Goal: Ask a question: Seek information or help from site administrators or community

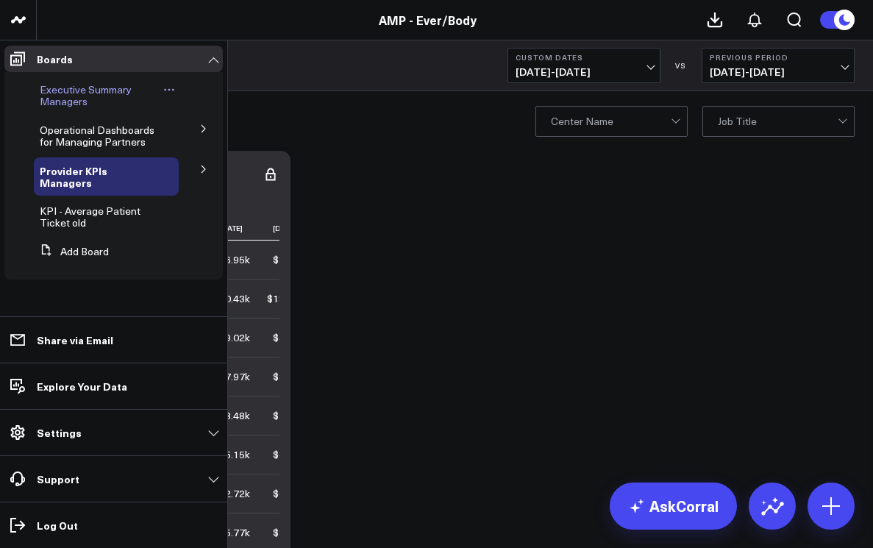
click at [69, 102] on span "Executive Summary Managers" at bounding box center [86, 95] width 92 height 26
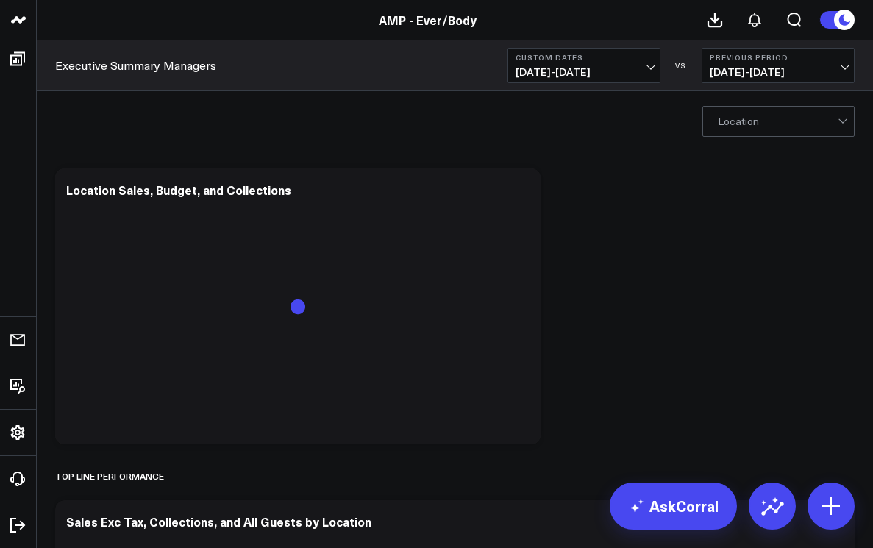
click at [649, 71] on span "[DATE] - [DATE]" at bounding box center [583, 72] width 137 height 12
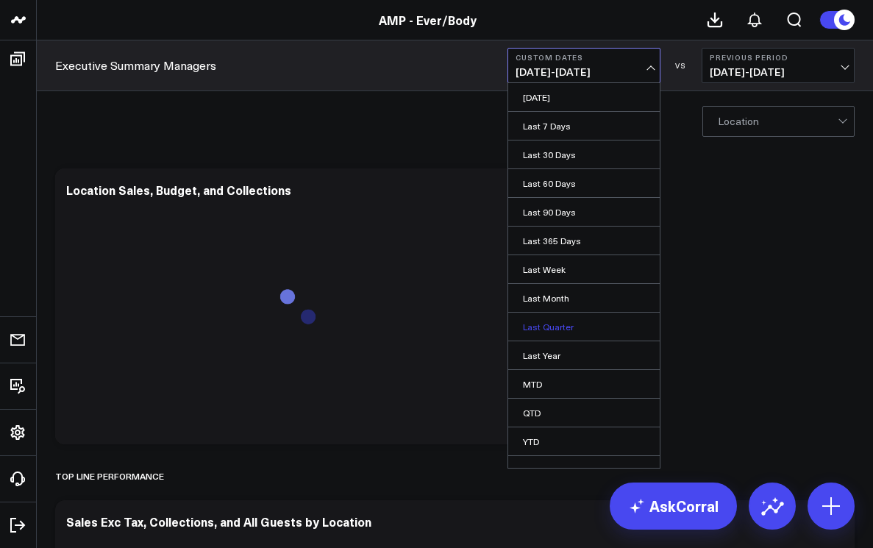
scroll to position [16, 0]
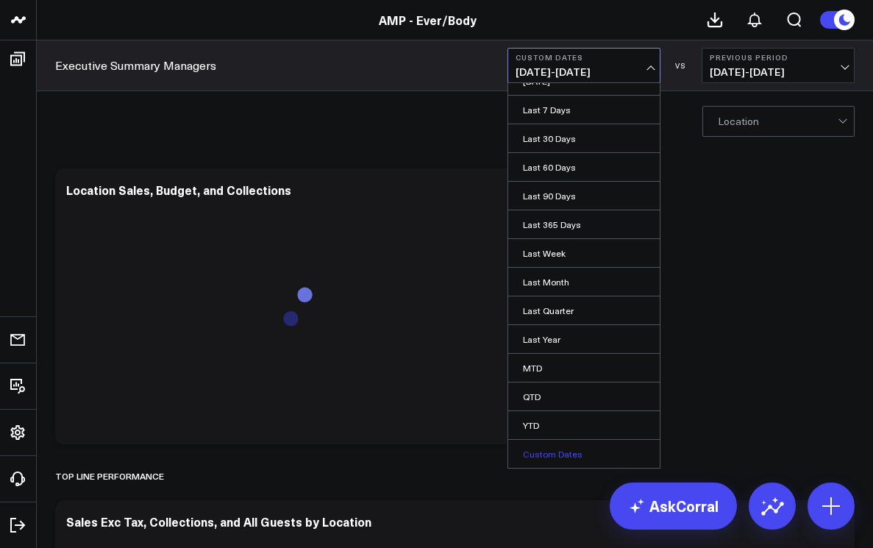
click at [542, 448] on link "Custom Dates" at bounding box center [583, 454] width 151 height 28
select select "7"
select select "2025"
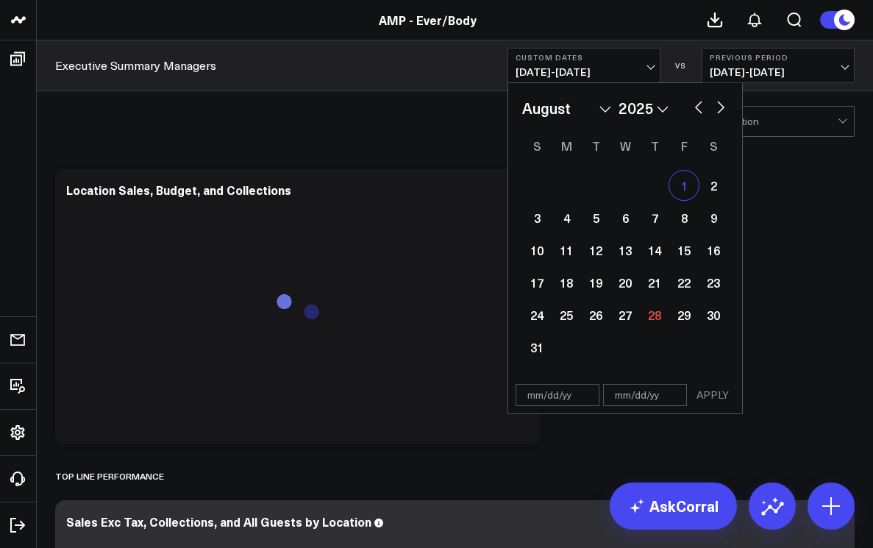
click at [679, 190] on div "1" at bounding box center [683, 185] width 29 height 29
type input "[DATE]"
select select "7"
select select "2025"
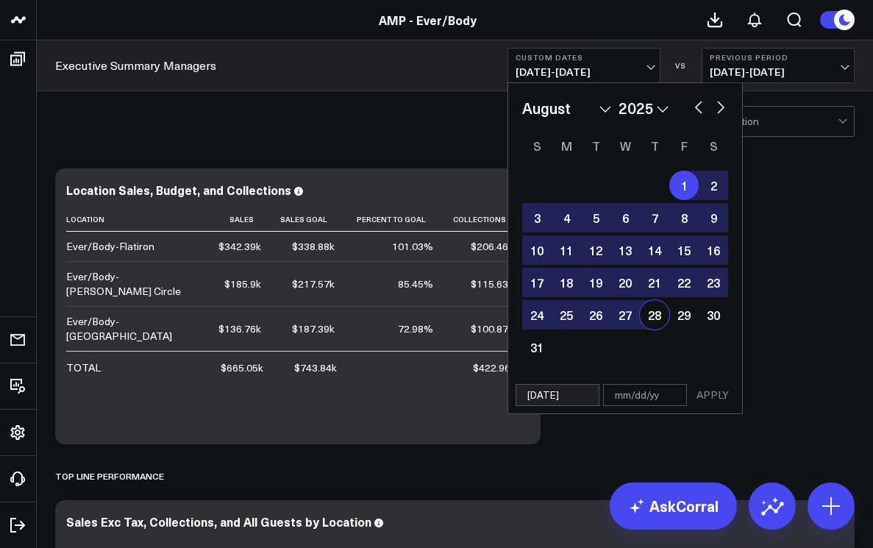
click at [644, 321] on div "28" at bounding box center [654, 314] width 29 height 29
type input "[DATE]"
select select "7"
select select "2025"
click at [712, 396] on button "APPLY" at bounding box center [712, 395] width 44 height 22
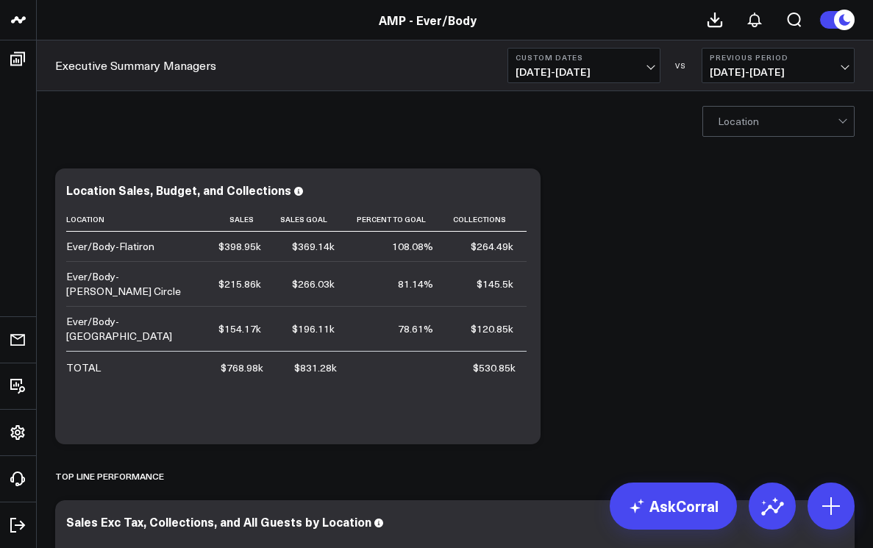
click at [840, 125] on div at bounding box center [844, 121] width 13 height 29
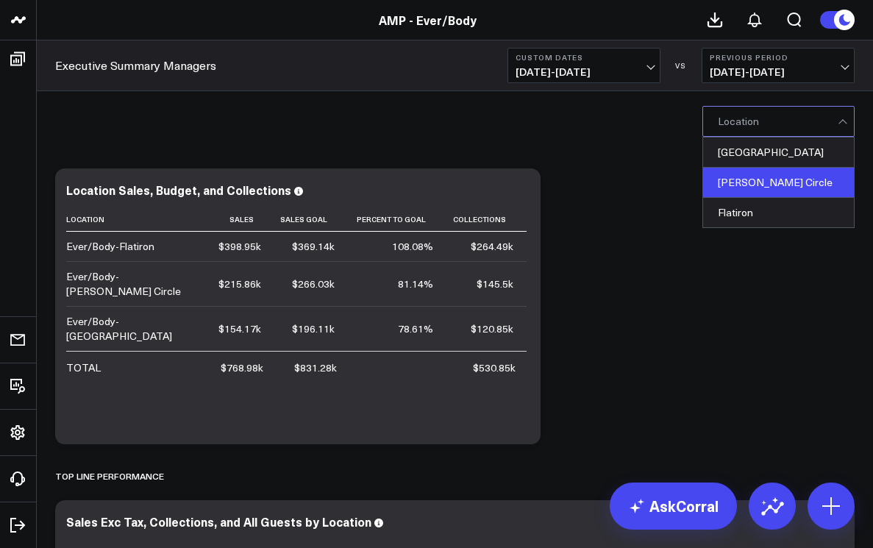
click at [809, 178] on div "[PERSON_NAME] Circle" at bounding box center [778, 183] width 151 height 30
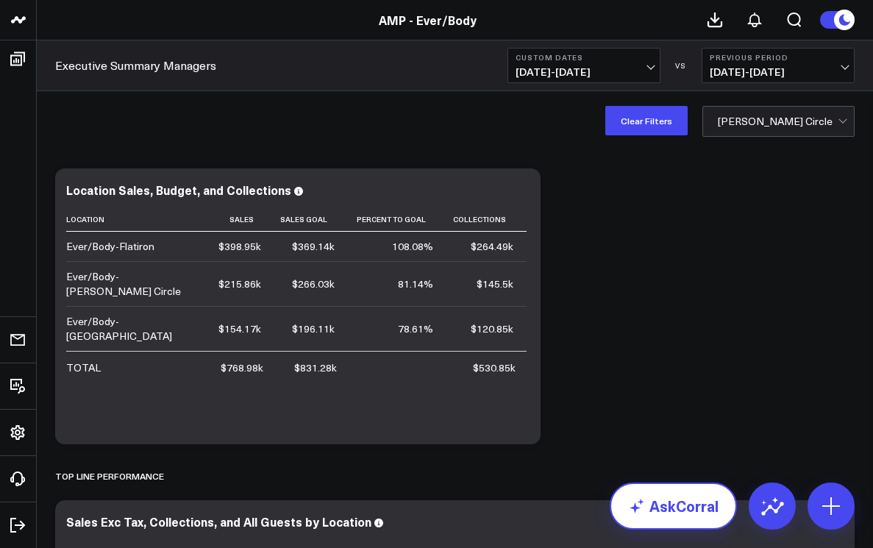
click at [670, 505] on link "AskCorral" at bounding box center [673, 505] width 127 height 47
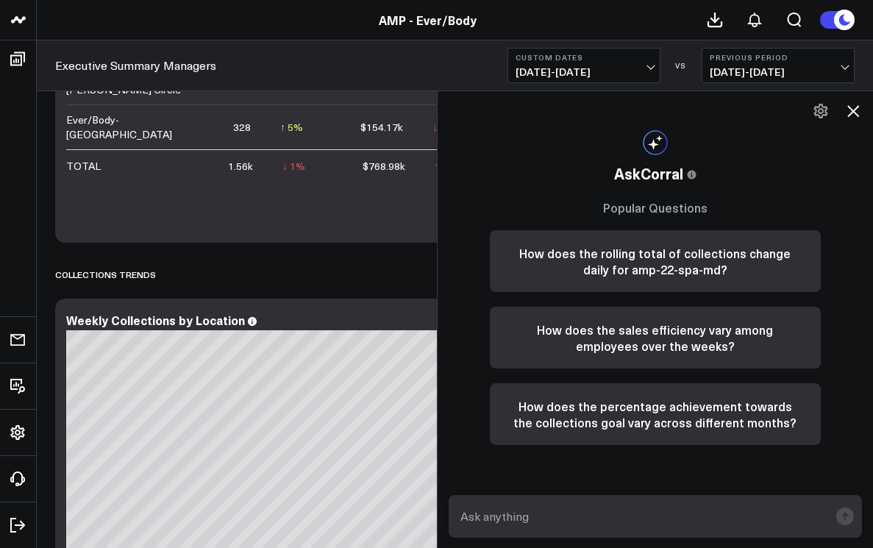
scroll to position [1066, 0]
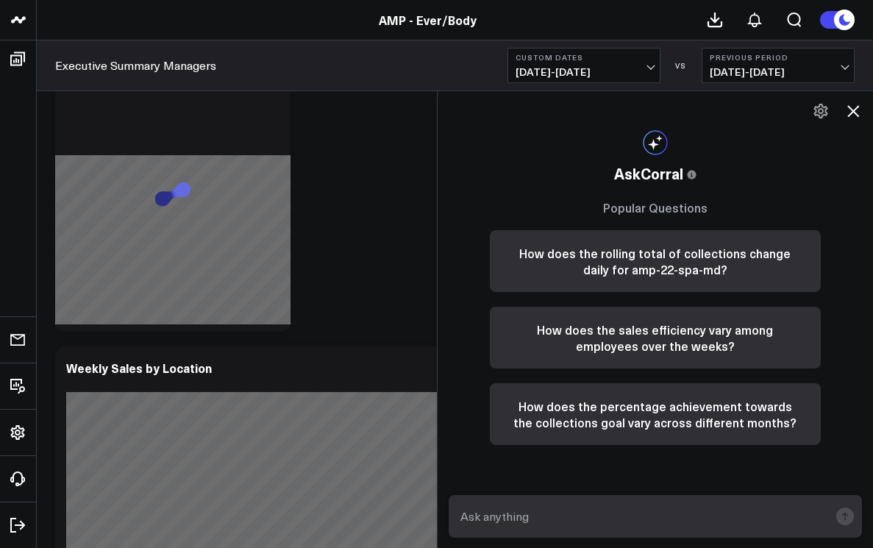
click at [670, 505] on textarea at bounding box center [643, 516] width 373 height 26
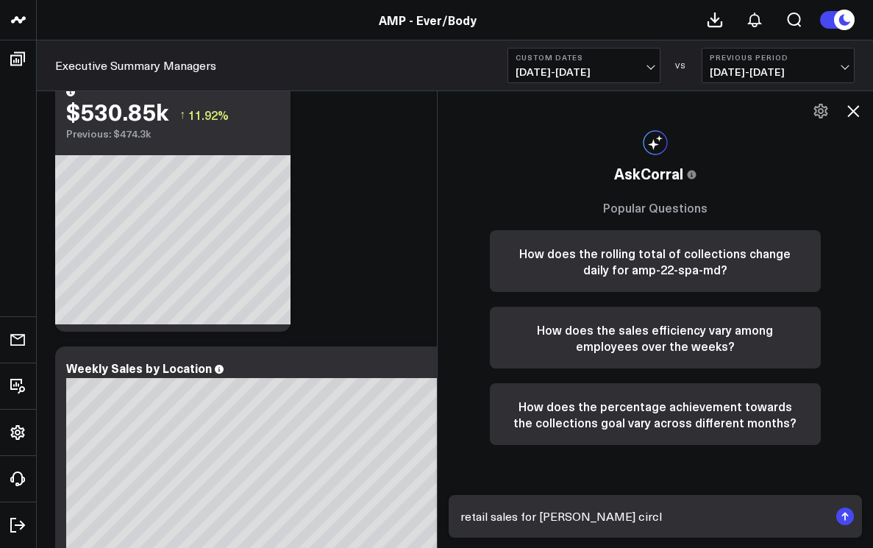
type textarea "retail sales for [PERSON_NAME] circle"
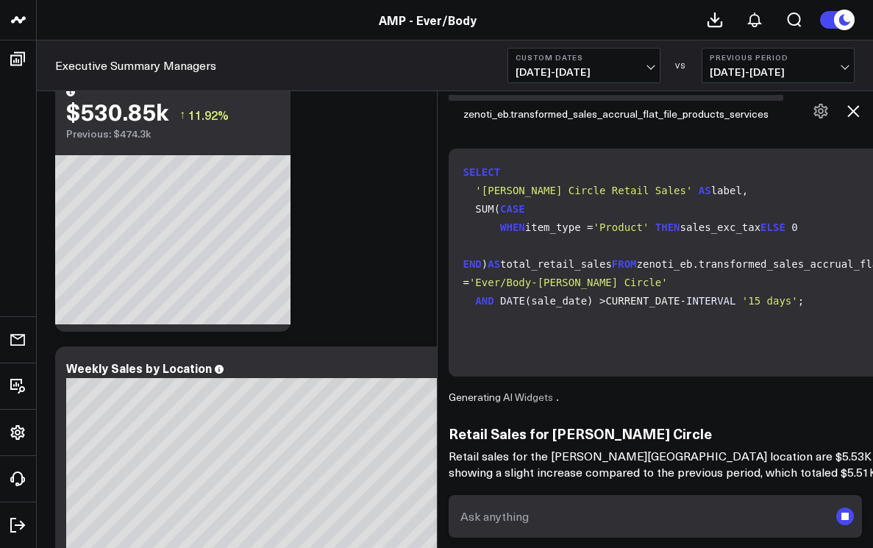
scroll to position [201, 0]
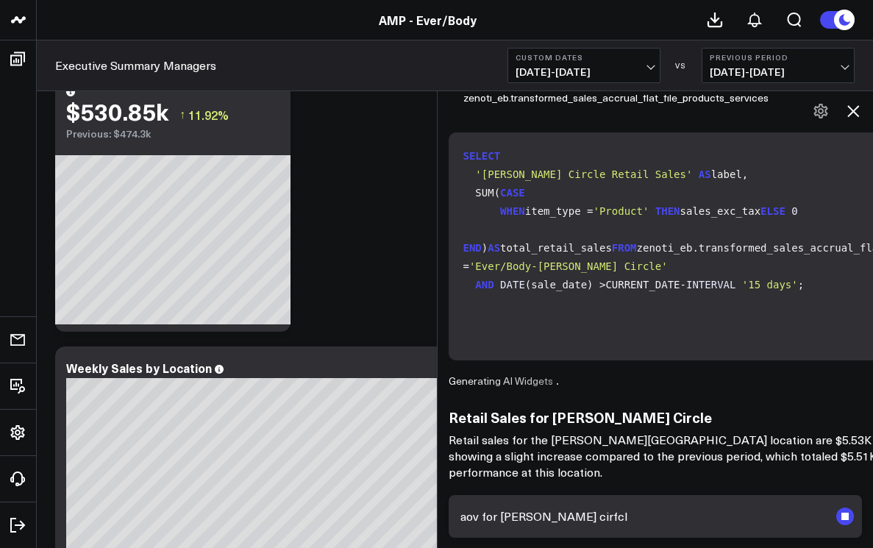
type textarea "aov for [PERSON_NAME]"
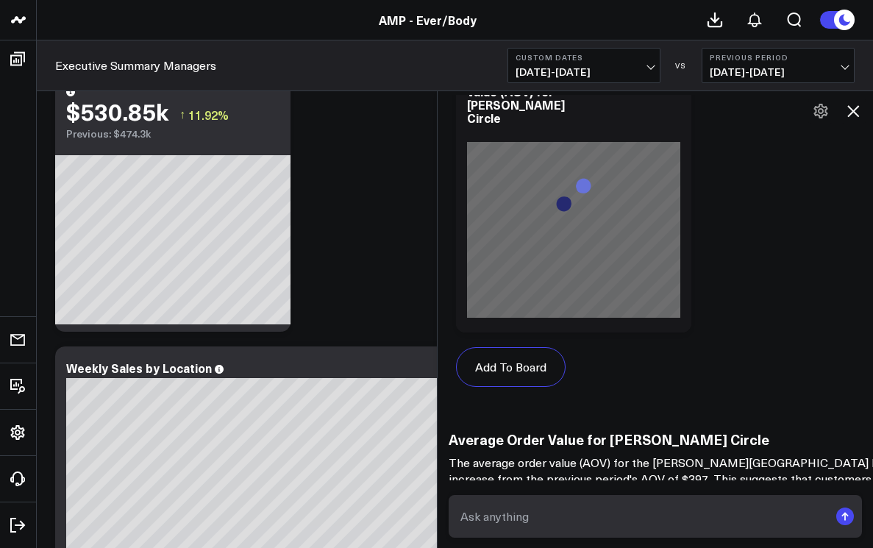
scroll to position [3547, 0]
